Goal: Task Accomplishment & Management: Complete application form

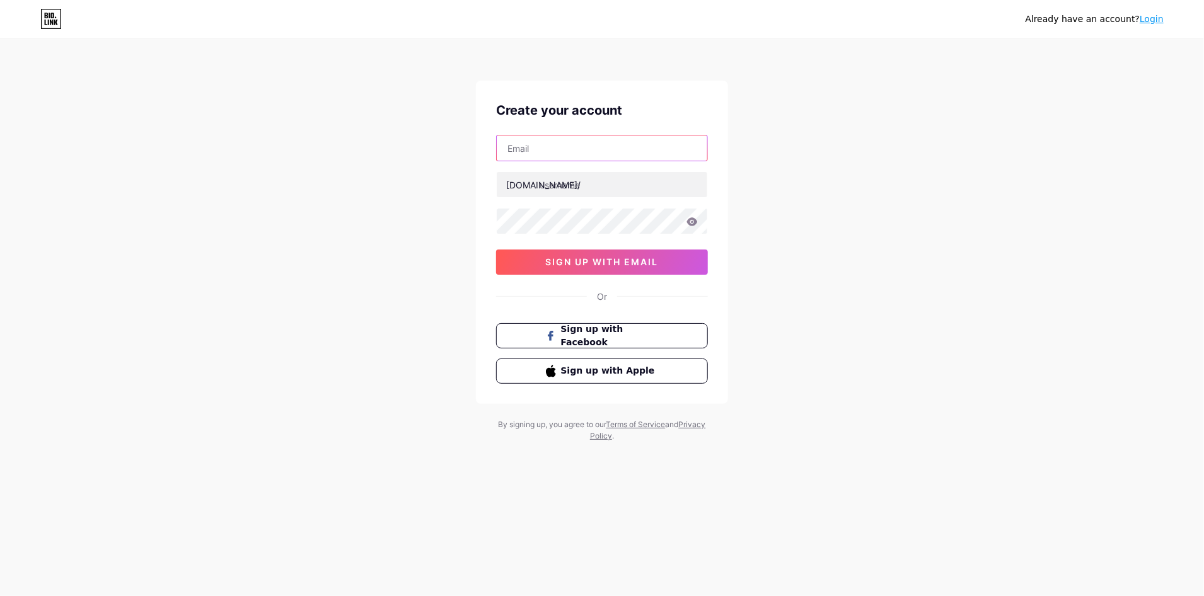
click at [557, 148] on input "text" at bounding box center [602, 148] width 211 height 25
type input "A"
type input "[EMAIL_ADDRESS][DOMAIN_NAME]"
click at [629, 187] on input "text" at bounding box center [602, 184] width 211 height 25
type input "asyhrkni"
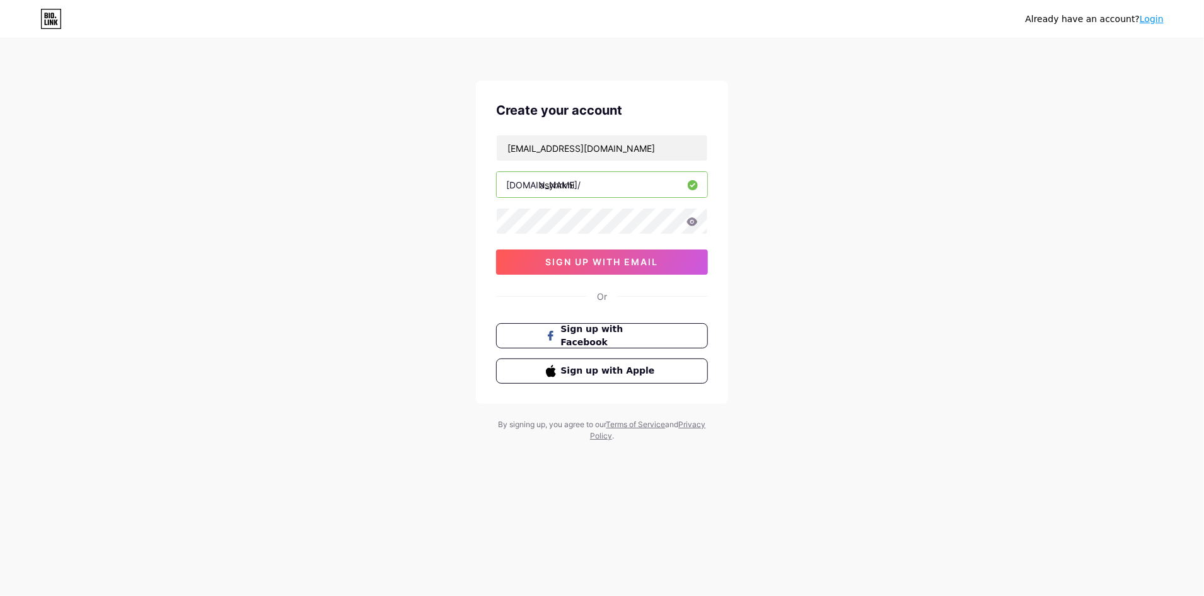
click at [672, 262] on button "sign up with email" at bounding box center [602, 262] width 212 height 25
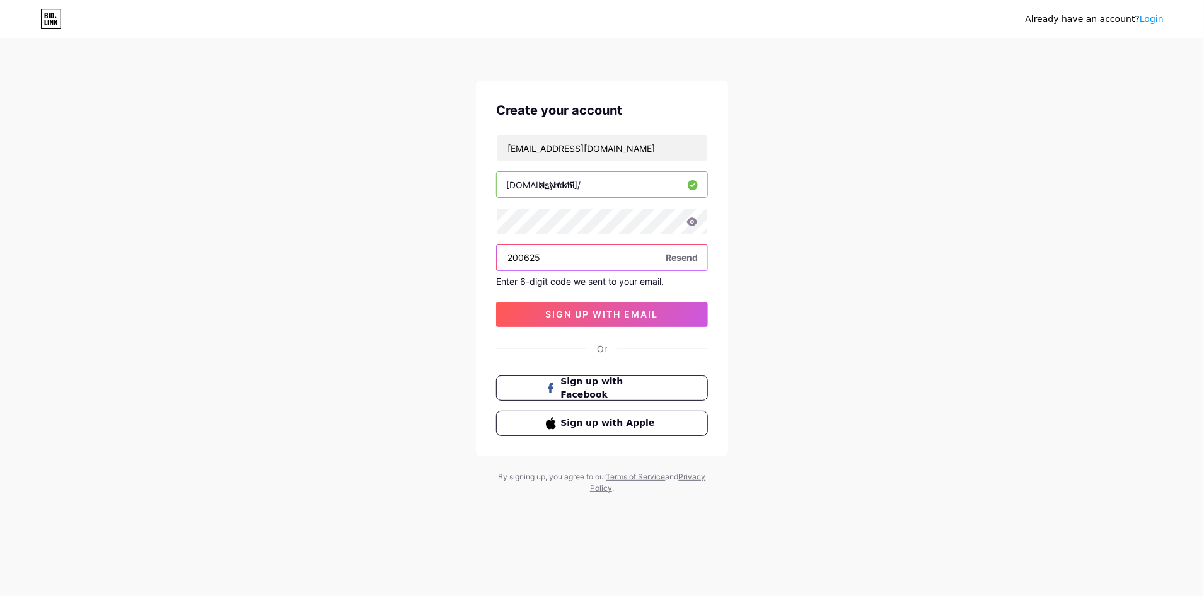
type input "200625"
click at [674, 315] on button "sign up with email" at bounding box center [602, 314] width 212 height 25
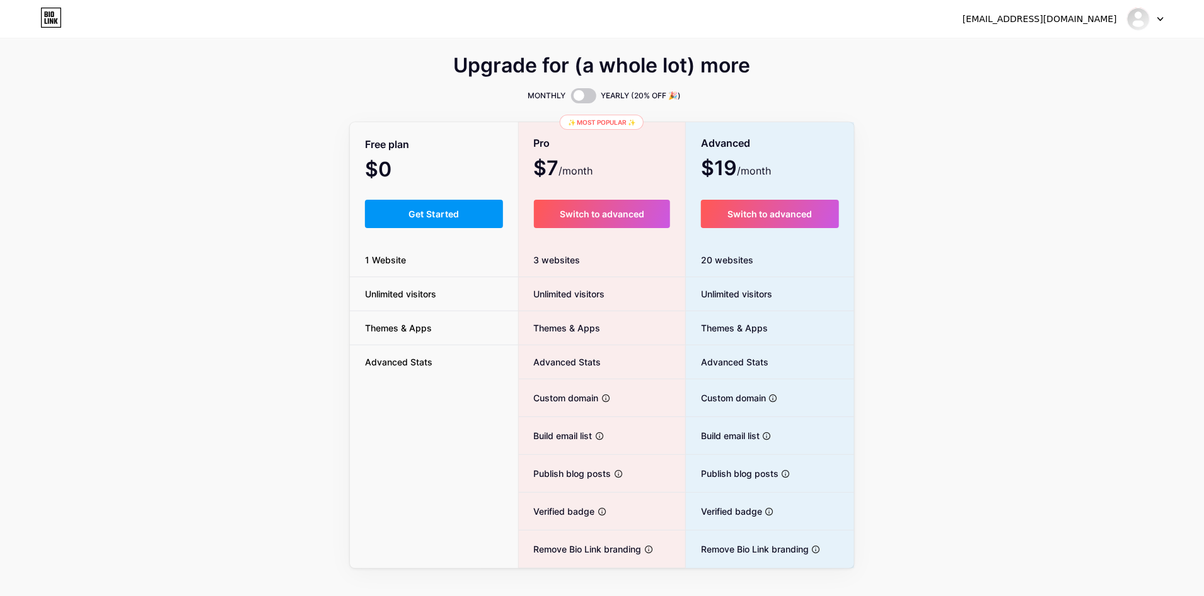
click at [454, 218] on span "Get Started" at bounding box center [433, 214] width 51 height 11
click at [446, 220] on button "Get Started" at bounding box center [434, 214] width 138 height 28
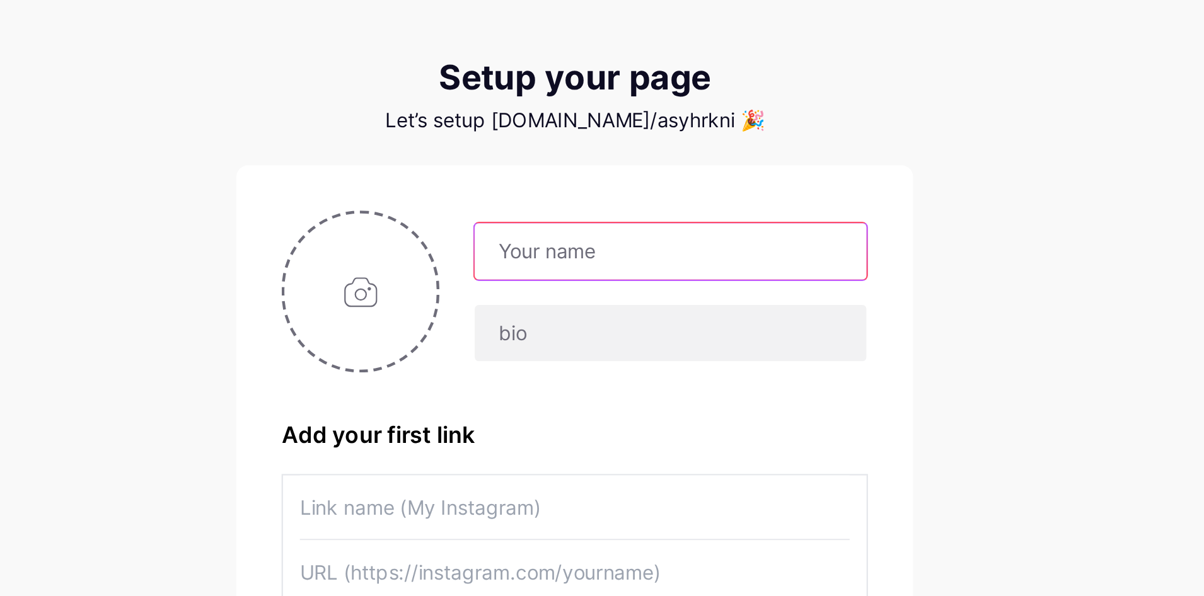
click at [634, 167] on input "text" at bounding box center [644, 166] width 175 height 25
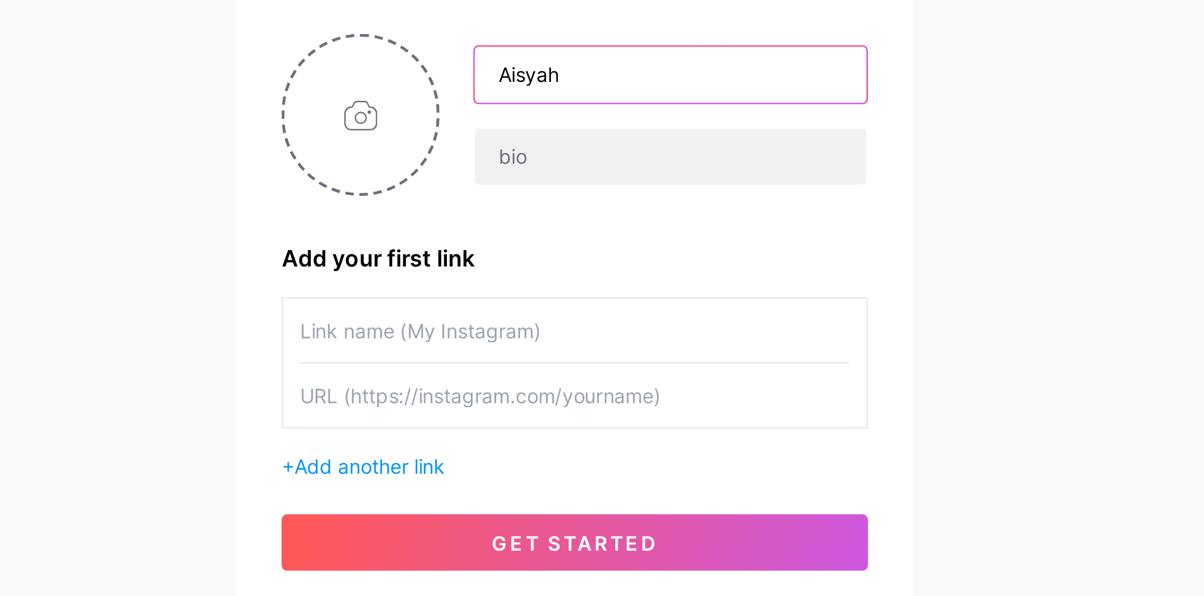
type input "Aisyah"
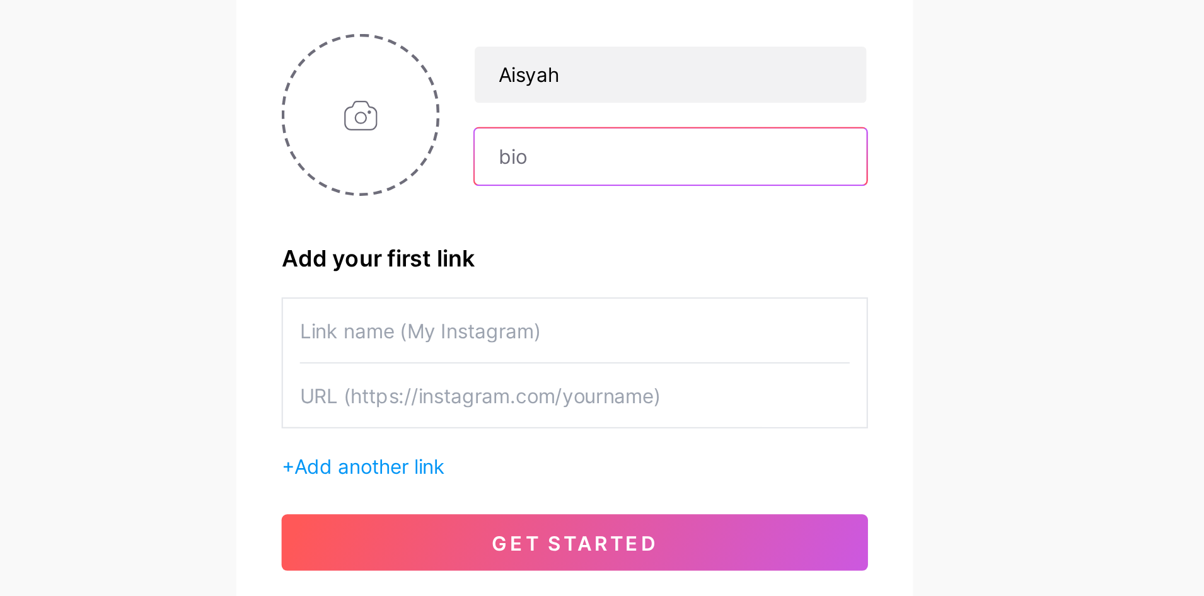
click at [656, 205] on input "text" at bounding box center [644, 203] width 175 height 25
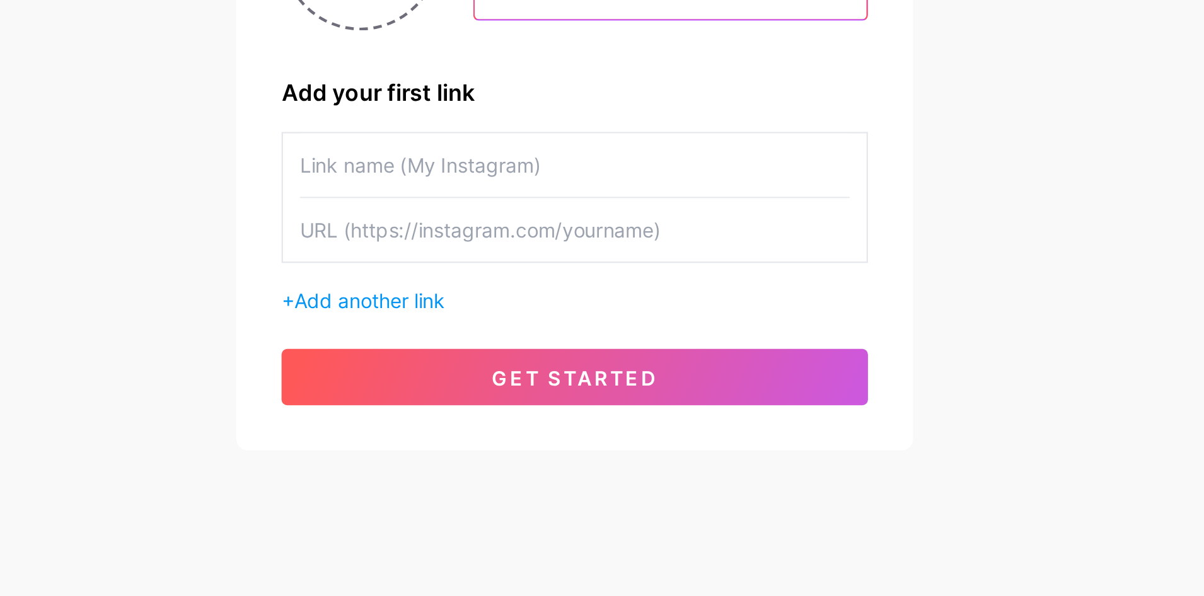
type input "[PERSON_NAME]"
click at [634, 281] on input "text" at bounding box center [602, 281] width 246 height 28
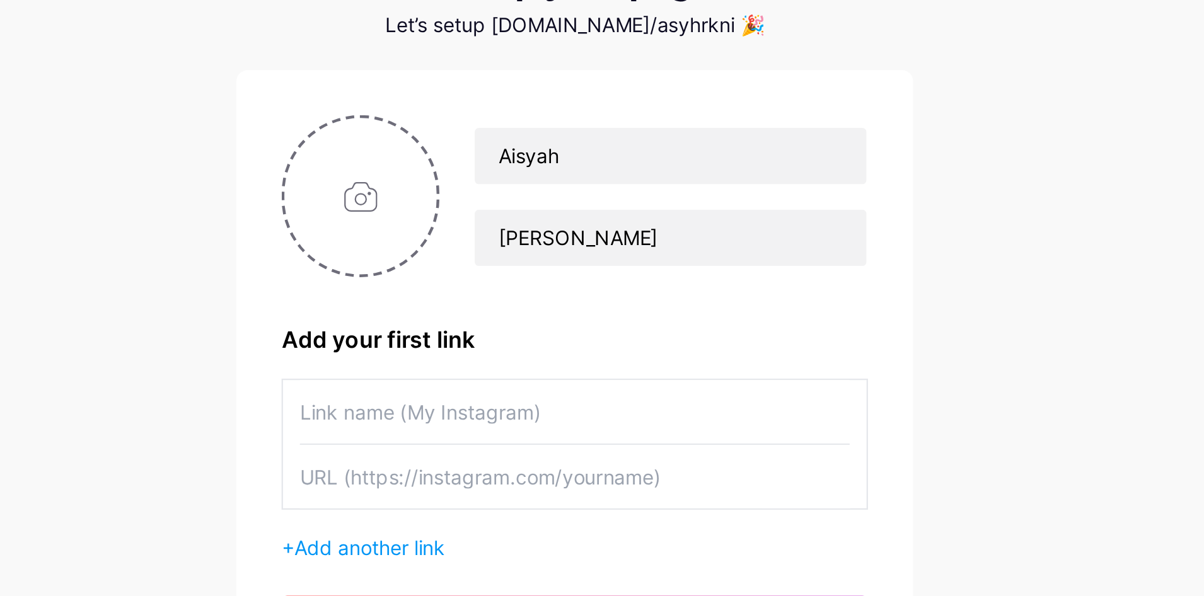
click at [504, 182] on input "file" at bounding box center [506, 185] width 68 height 70
click at [519, 275] on input "text" at bounding box center [602, 281] width 246 height 28
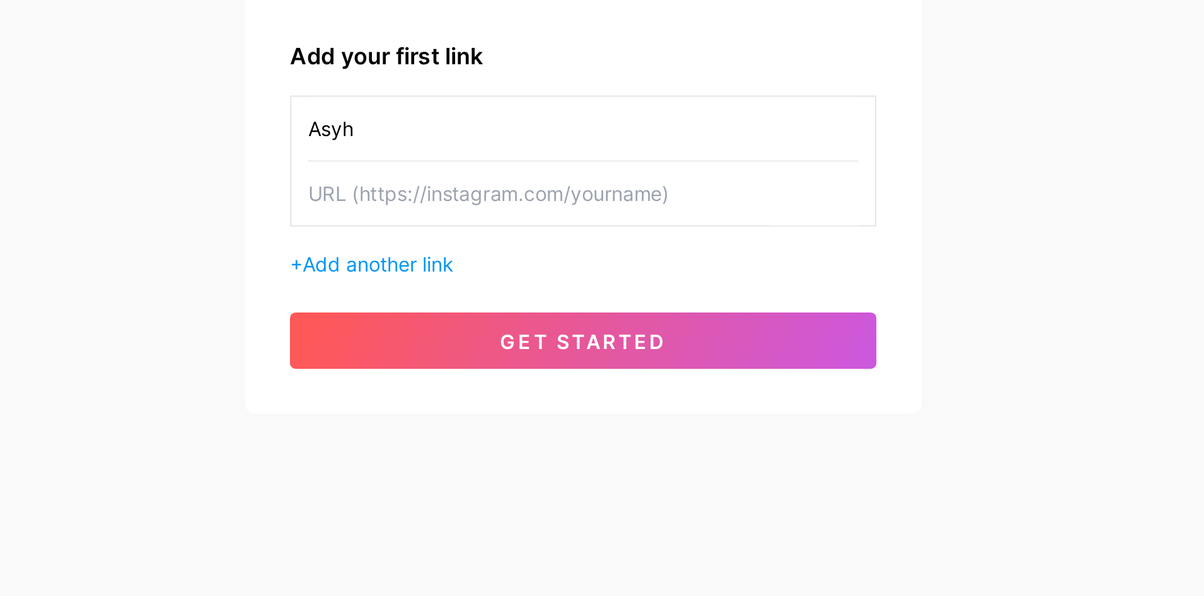
type input "Asyh"
click at [542, 311] on input "text" at bounding box center [602, 310] width 246 height 28
click at [508, 315] on input "text" at bounding box center [602, 310] width 246 height 28
click at [484, 310] on input "text" at bounding box center [602, 310] width 246 height 28
click at [489, 310] on input "text" at bounding box center [602, 310] width 246 height 28
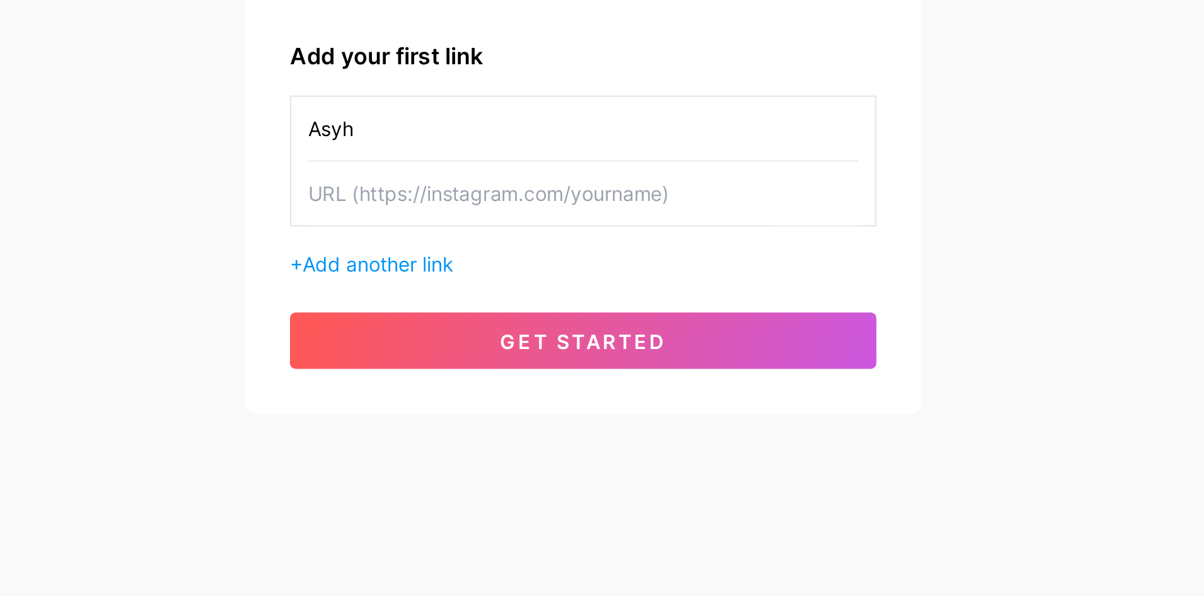
click at [487, 311] on input "text" at bounding box center [602, 310] width 246 height 28
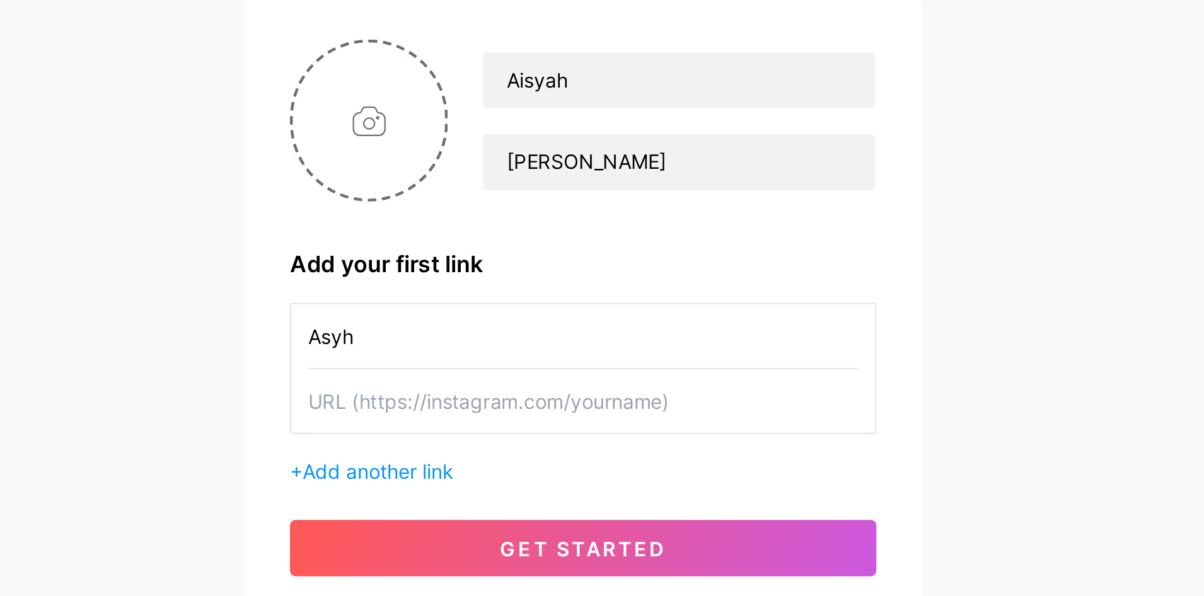
click at [673, 376] on button "get started" at bounding box center [602, 376] width 262 height 25
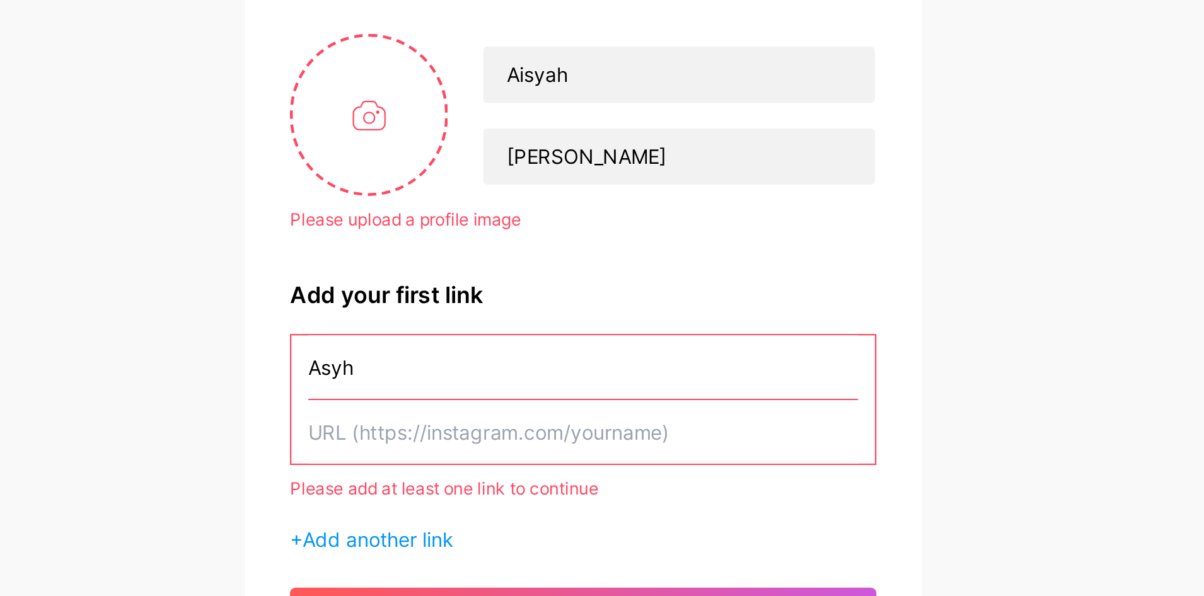
click at [499, 326] on input "text" at bounding box center [602, 327] width 246 height 28
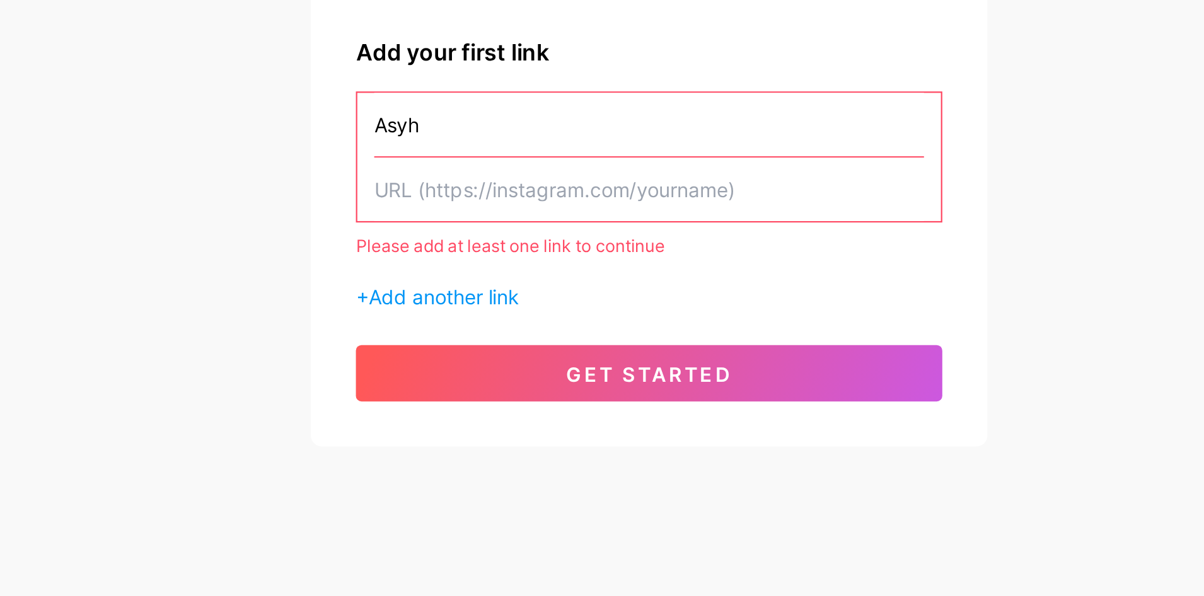
click at [495, 326] on input "text" at bounding box center [602, 327] width 246 height 28
click at [522, 327] on input "text" at bounding box center [602, 327] width 246 height 28
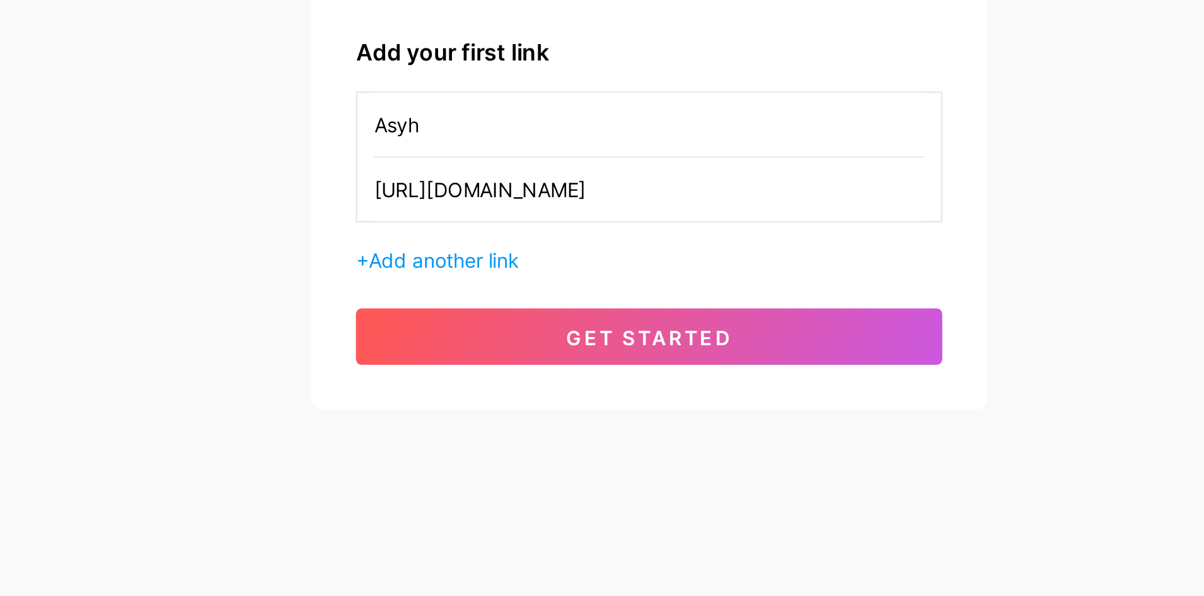
scroll to position [0, 21]
type input "[URL][DOMAIN_NAME]"
click at [671, 391] on button "get started" at bounding box center [602, 392] width 262 height 25
click at [710, 394] on button "get started" at bounding box center [602, 392] width 262 height 25
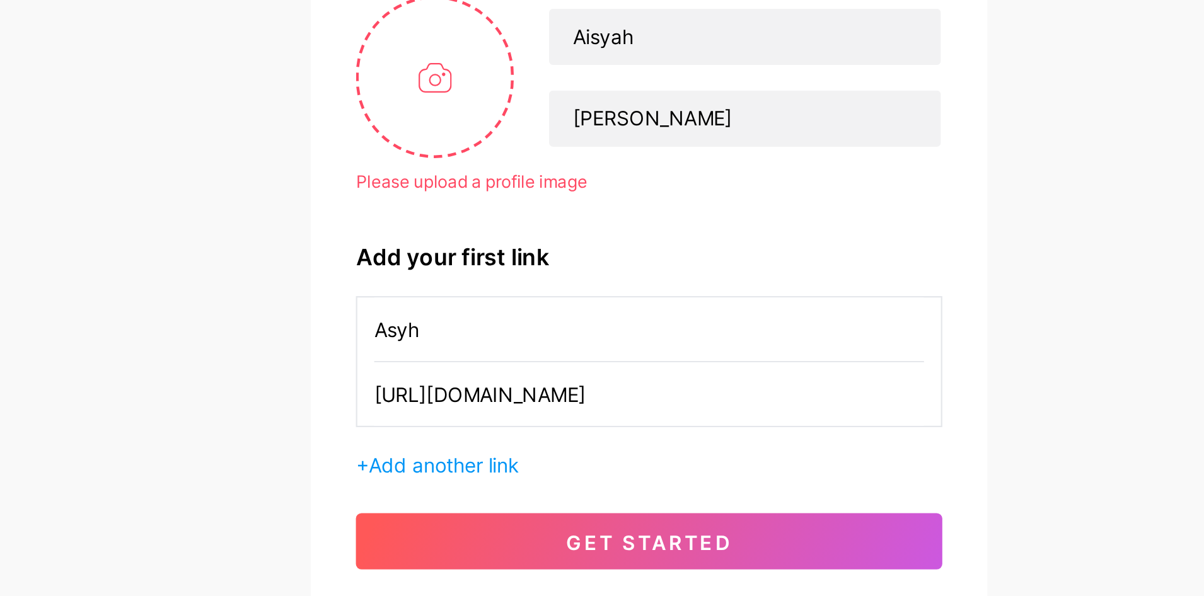
click at [512, 185] on input "file" at bounding box center [506, 185] width 68 height 70
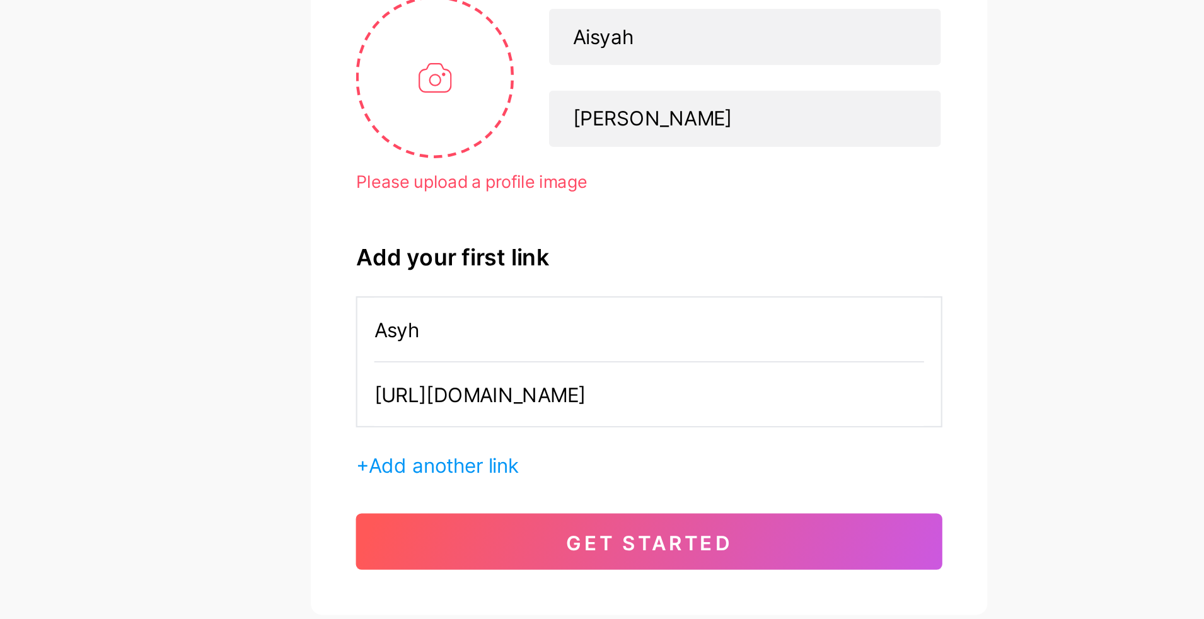
type input "C:\fakepath\IMG_20221116_103154_992.jpg"
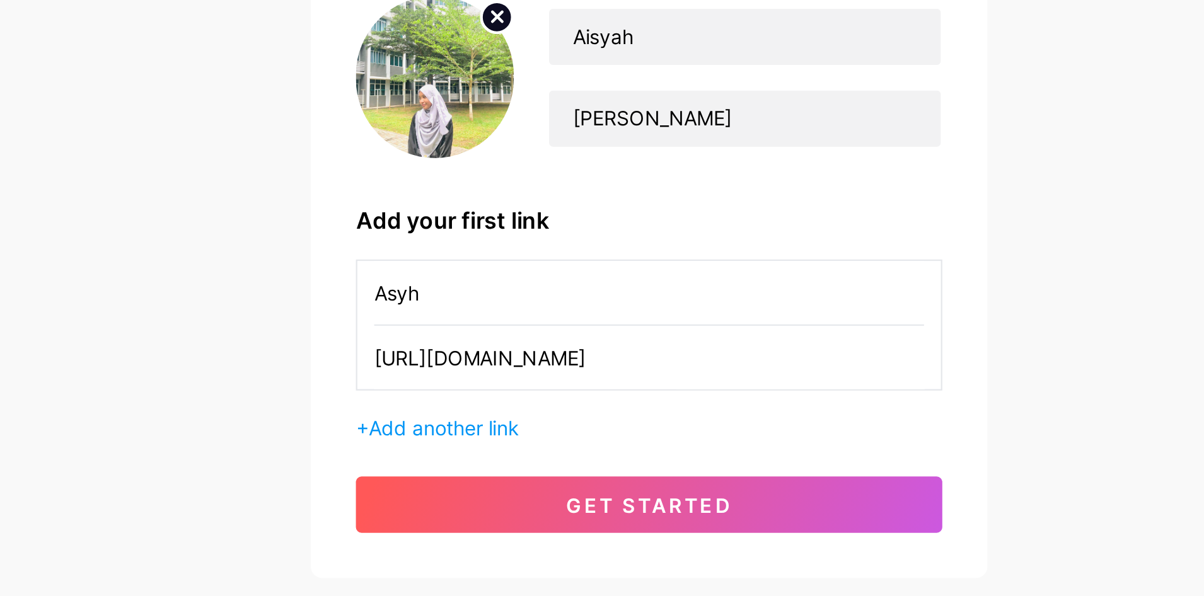
click at [642, 373] on button "get started" at bounding box center [602, 376] width 262 height 25
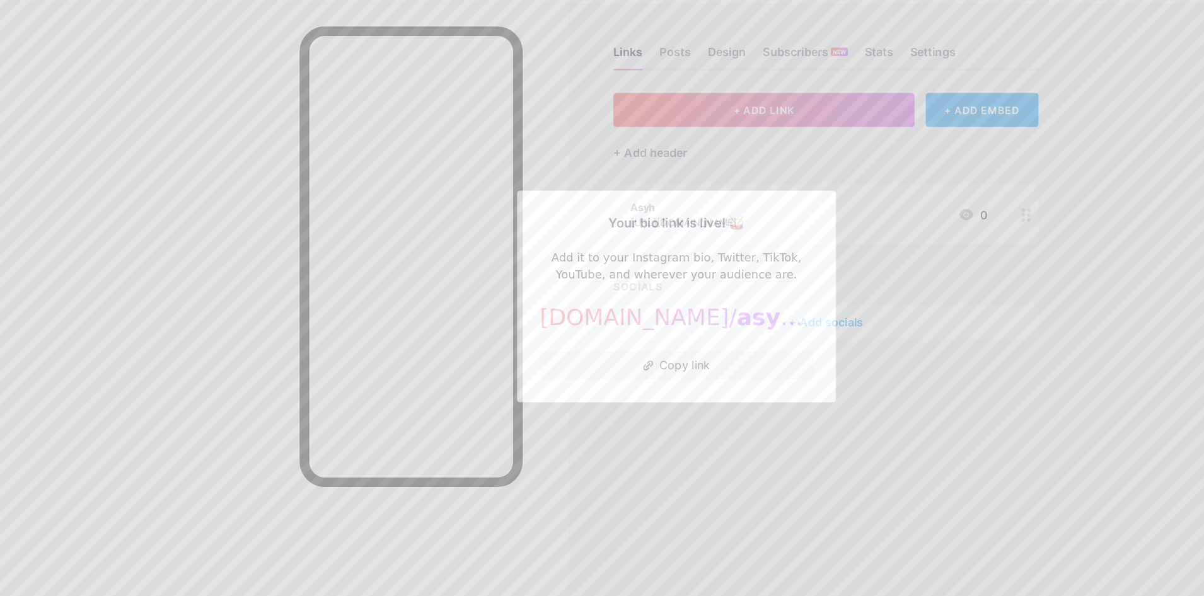
click at [663, 373] on button "Copy link" at bounding box center [601, 359] width 243 height 25
